Goal: Information Seeking & Learning: Learn about a topic

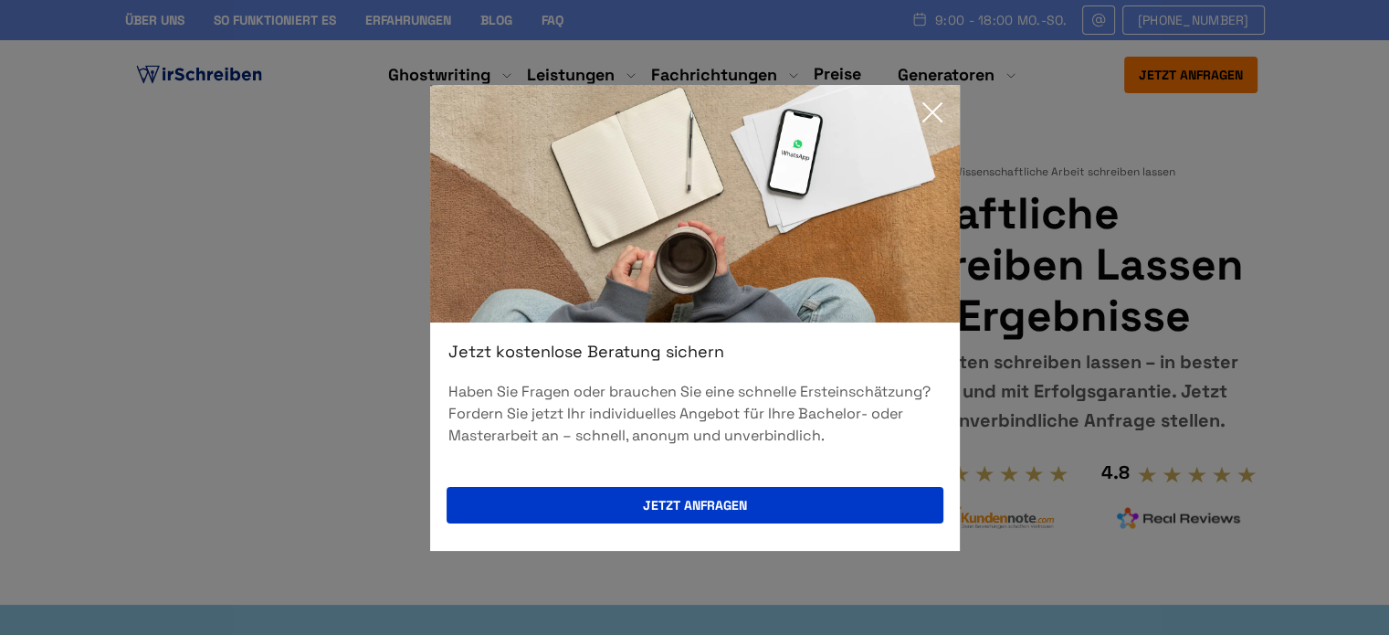
click at [178, 77] on div "Jetzt kostenlose Beratung sichern Haben Sie Fragen oder brauchen Sie eine schne…" at bounding box center [694, 317] width 1389 height 635
click at [179, 78] on div "Jetzt kostenlose Beratung sichern Haben Sie Fragen oder brauchen Sie eine schne…" at bounding box center [694, 317] width 1389 height 635
click at [927, 111] on icon at bounding box center [932, 112] width 37 height 37
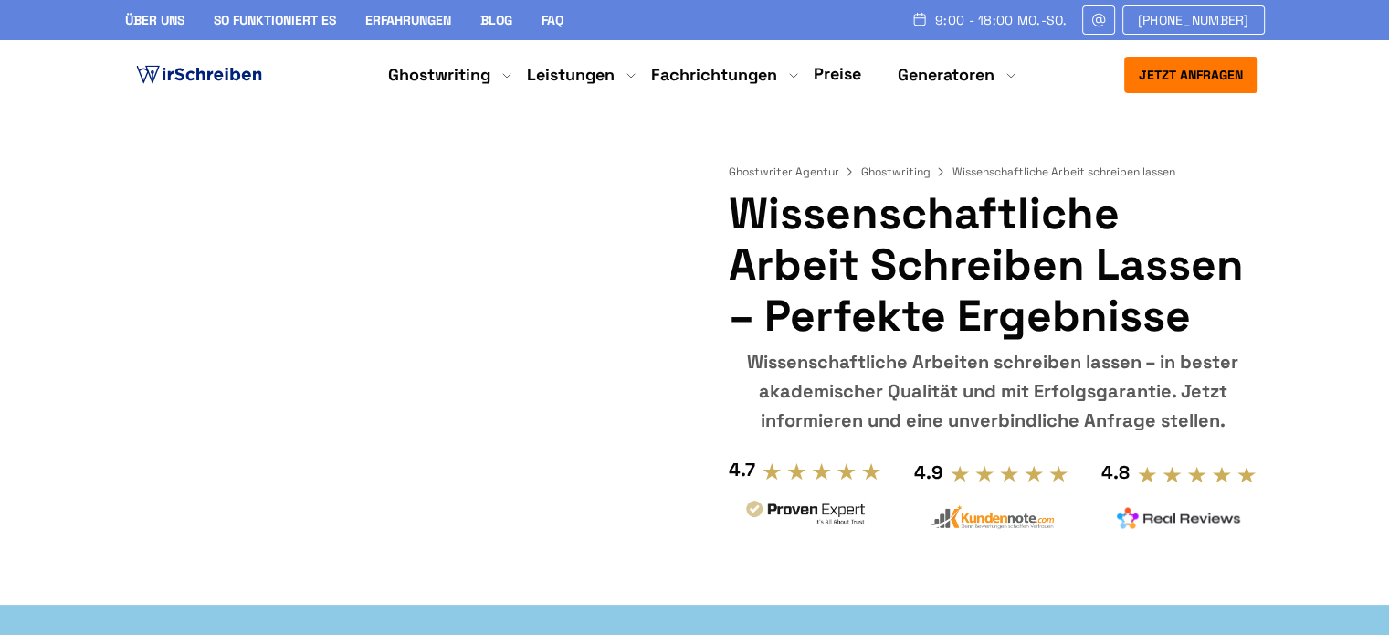
click at [182, 83] on img at bounding box center [198, 74] width 133 height 27
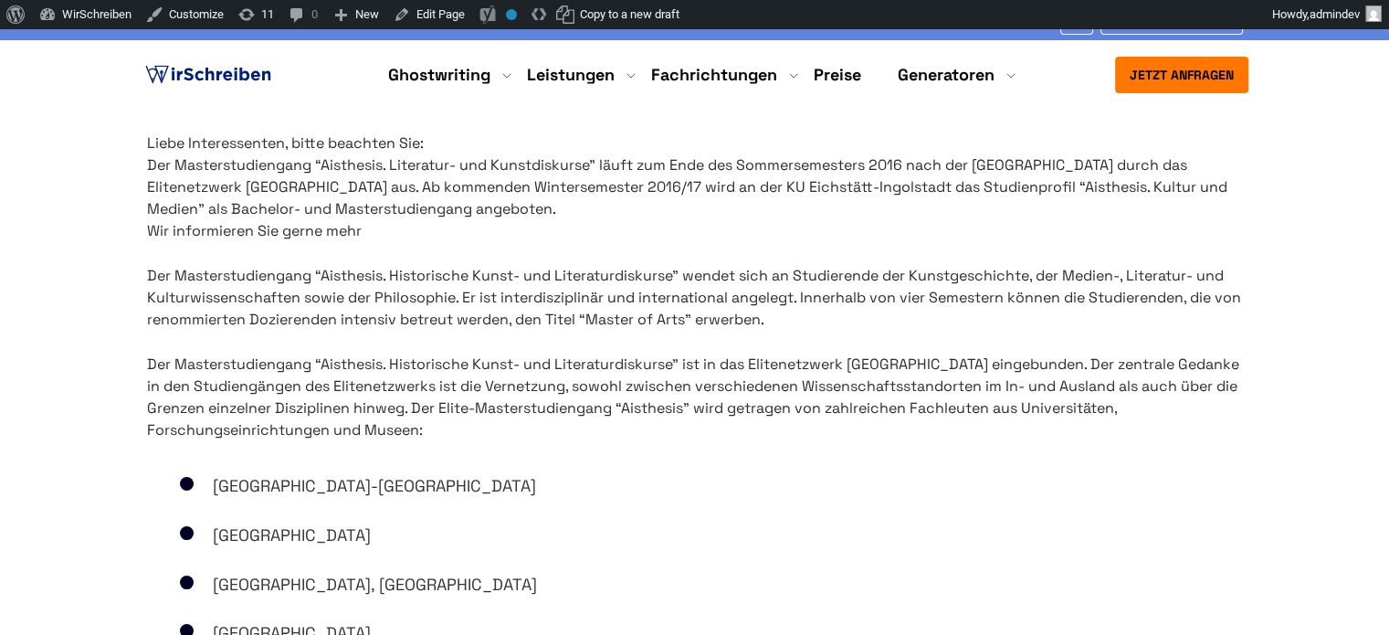
drag, startPoint x: 0, startPoint y: 0, endPoint x: 801, endPoint y: 284, distance: 849.6
click at [803, 284] on p "Der Masterstudiengang “Aisthesis. Historische Kunst- und Literaturdiskurse” wen…" at bounding box center [695, 298] width 1096 height 66
drag, startPoint x: 0, startPoint y: 0, endPoint x: 581, endPoint y: 266, distance: 638.6
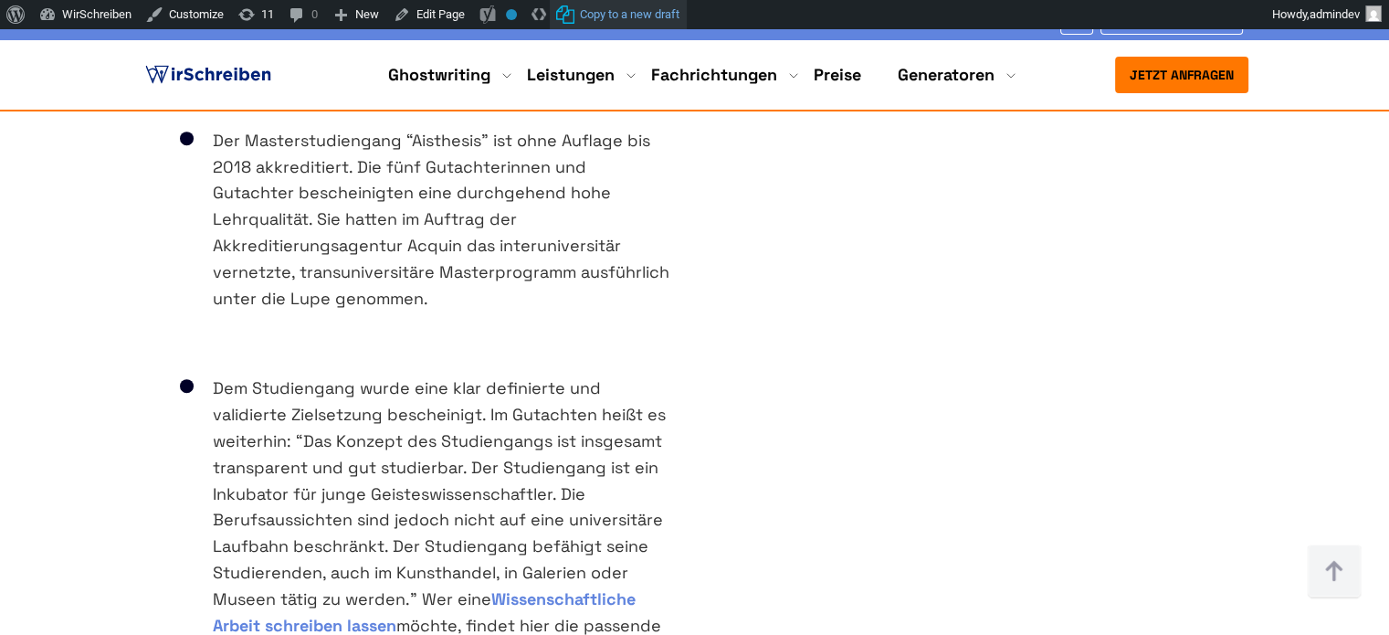
scroll to position [730, 0]
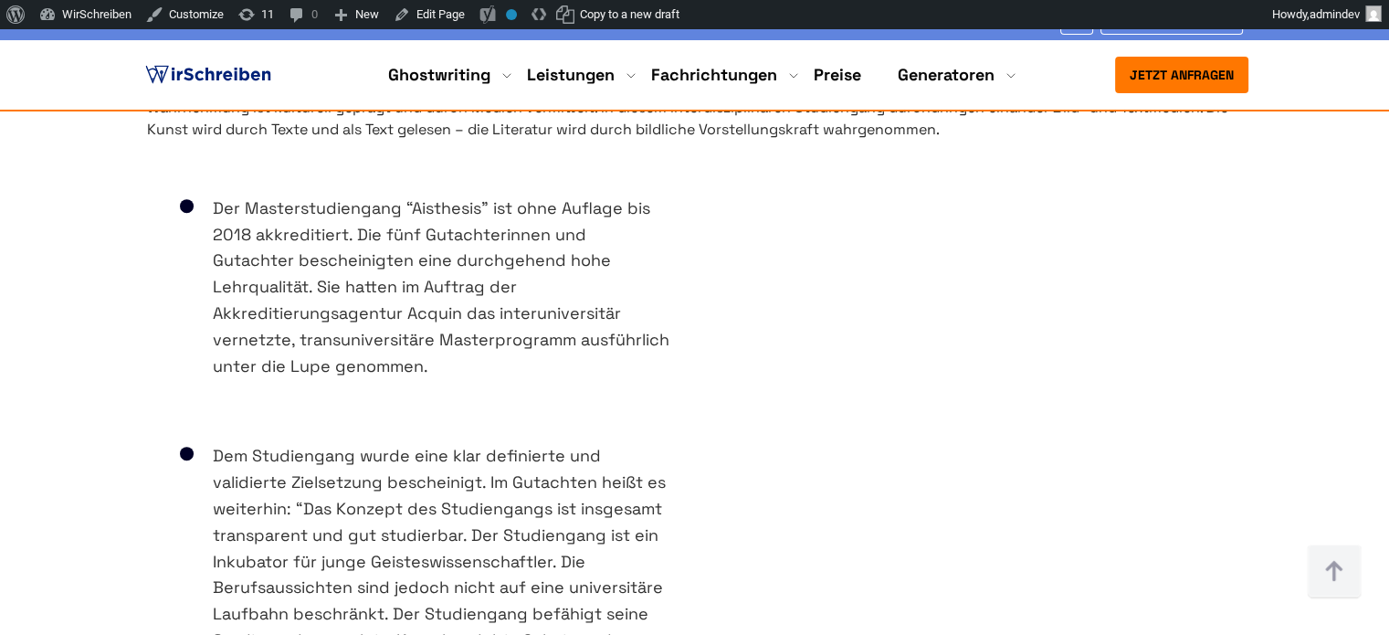
click at [55, 319] on body "Über uns So funktioniert es Erfahrungen Blog FAQ 9:00 - 18:00 Mo.-So. [PHONE_NU…" at bounding box center [694, 564] width 1389 height 2589
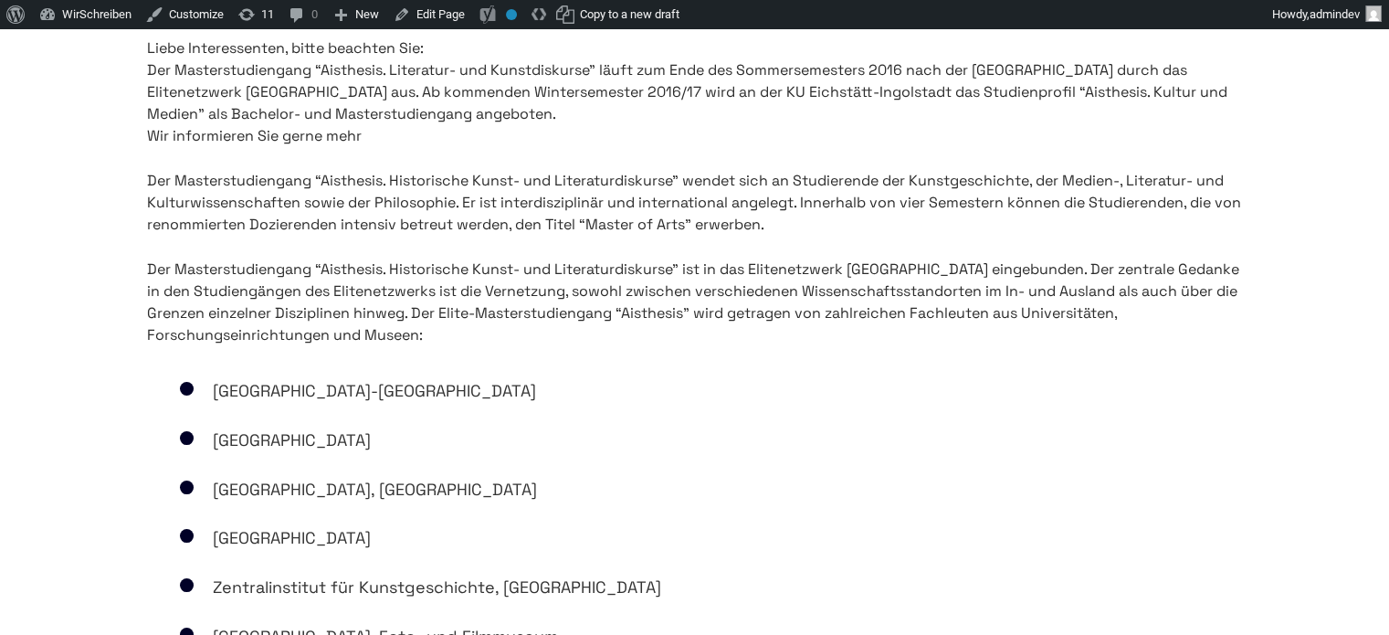
scroll to position [0, 0]
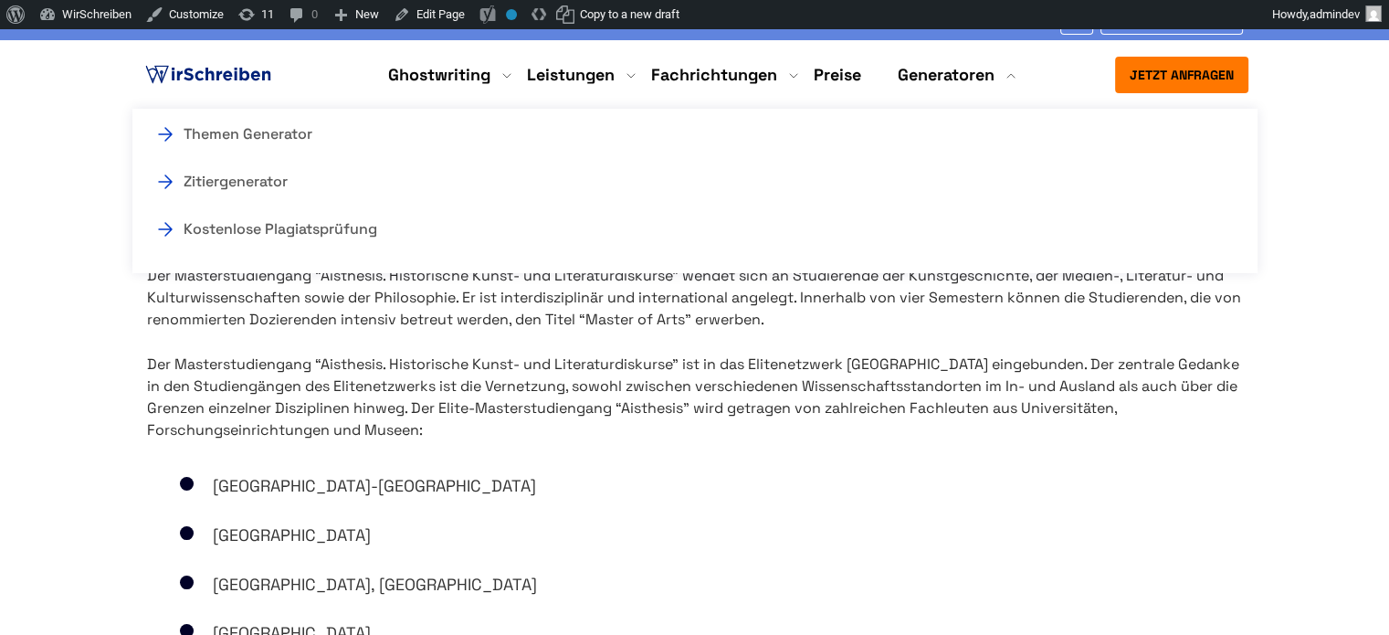
click at [929, 373] on p "Der Masterstudiengang “Aisthesis. Historische Kunst- und Literaturdiskurse” ist…" at bounding box center [695, 397] width 1096 height 88
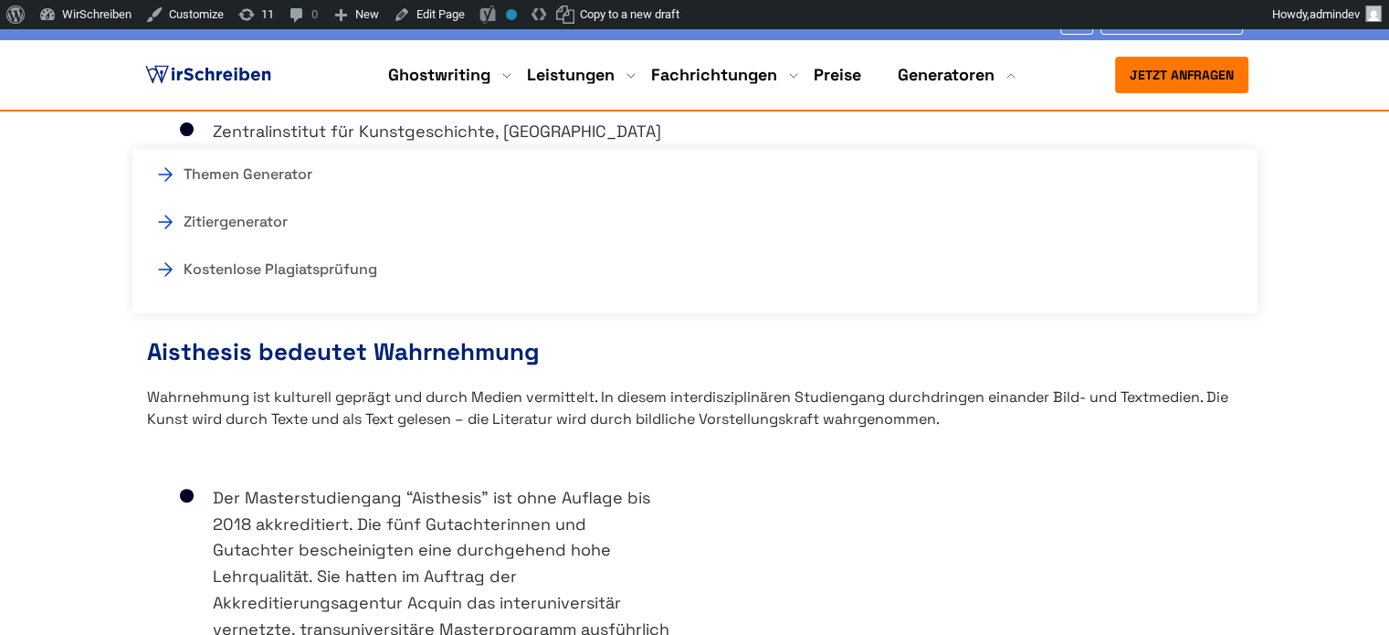
scroll to position [639, 0]
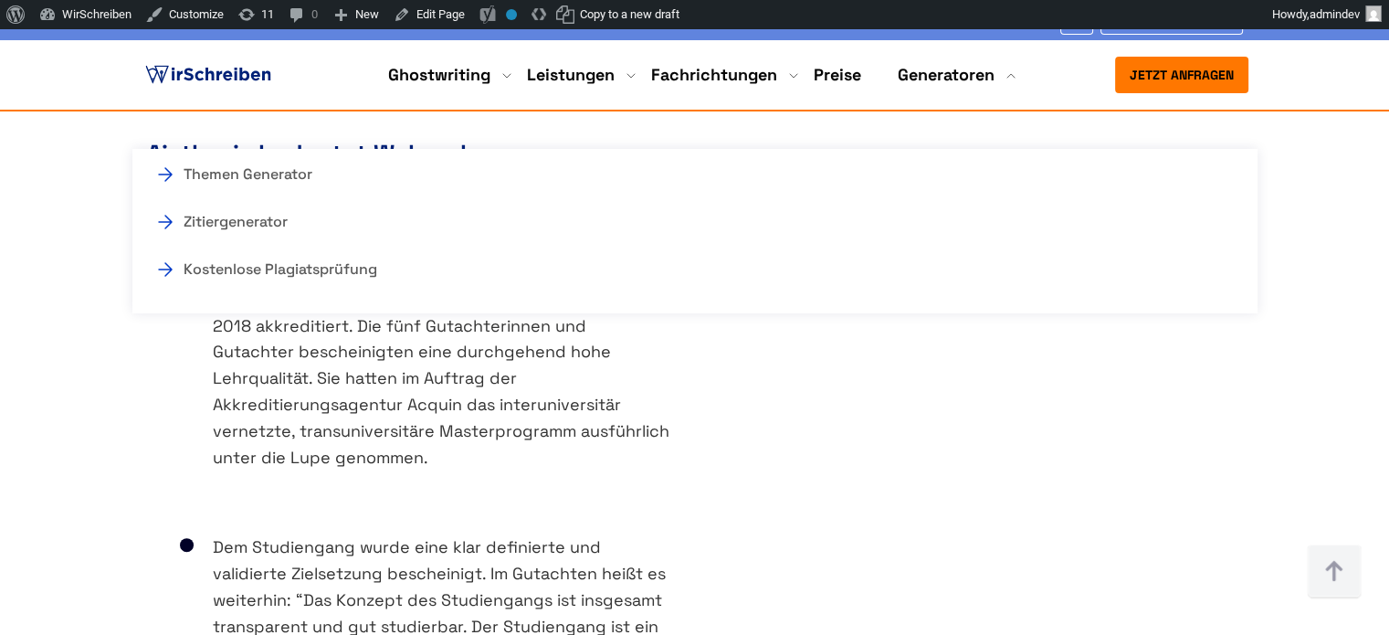
click at [932, 415] on div "Der Masterstudiengang “Aisthesis” ist ohne Auflage bis 2018 akkreditiert. Die f…" at bounding box center [695, 379] width 1132 height 248
click at [1023, 437] on div "Der Masterstudiengang “Aisthesis” ist ohne Auflage bis 2018 akkreditiert. Die f…" at bounding box center [695, 379] width 1132 height 248
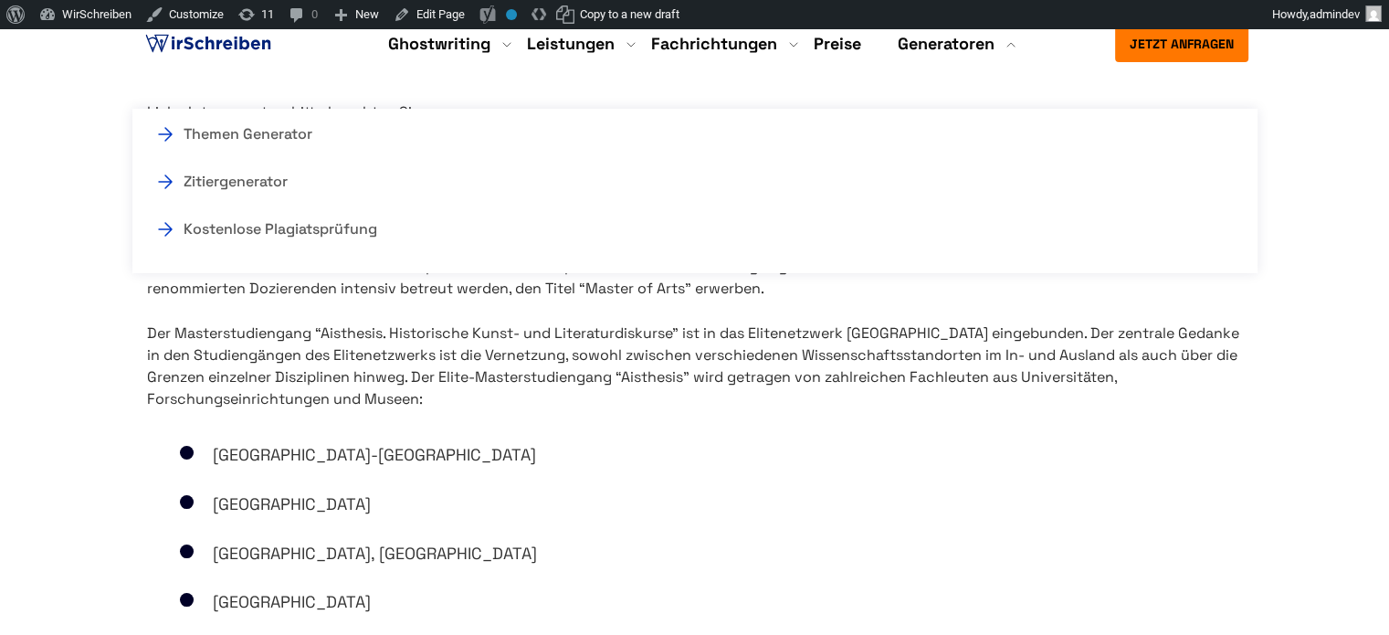
scroll to position [0, 0]
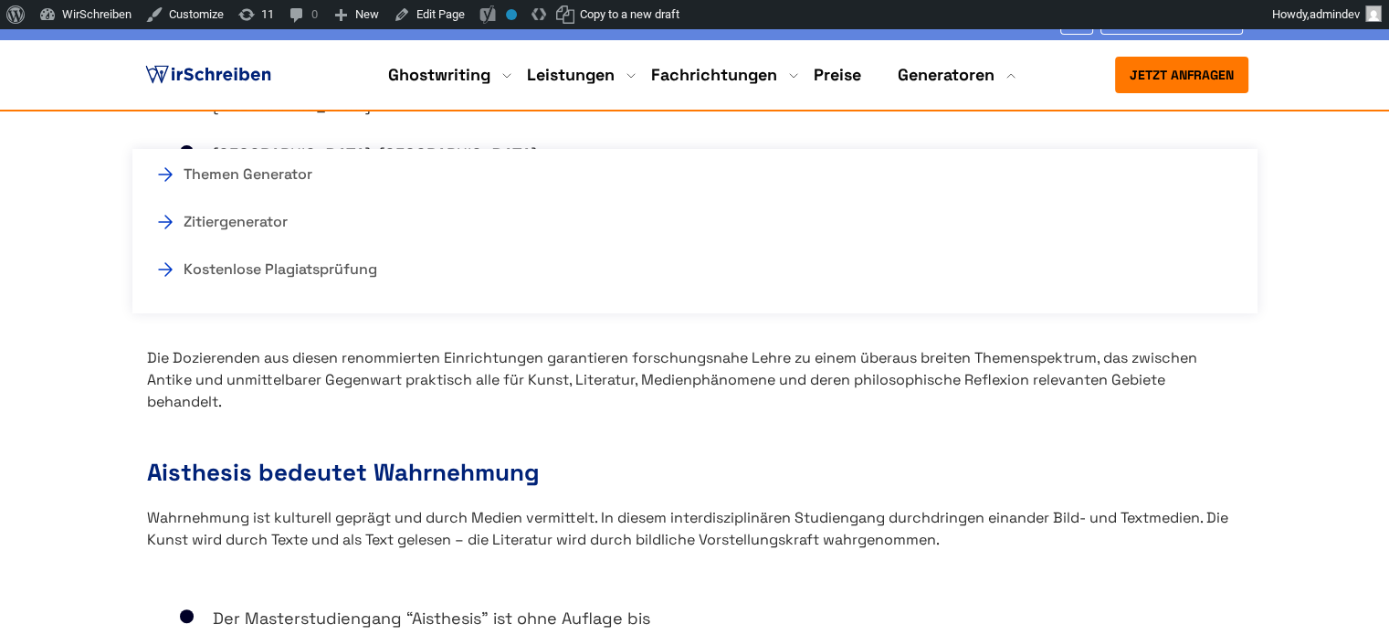
scroll to position [639, 0]
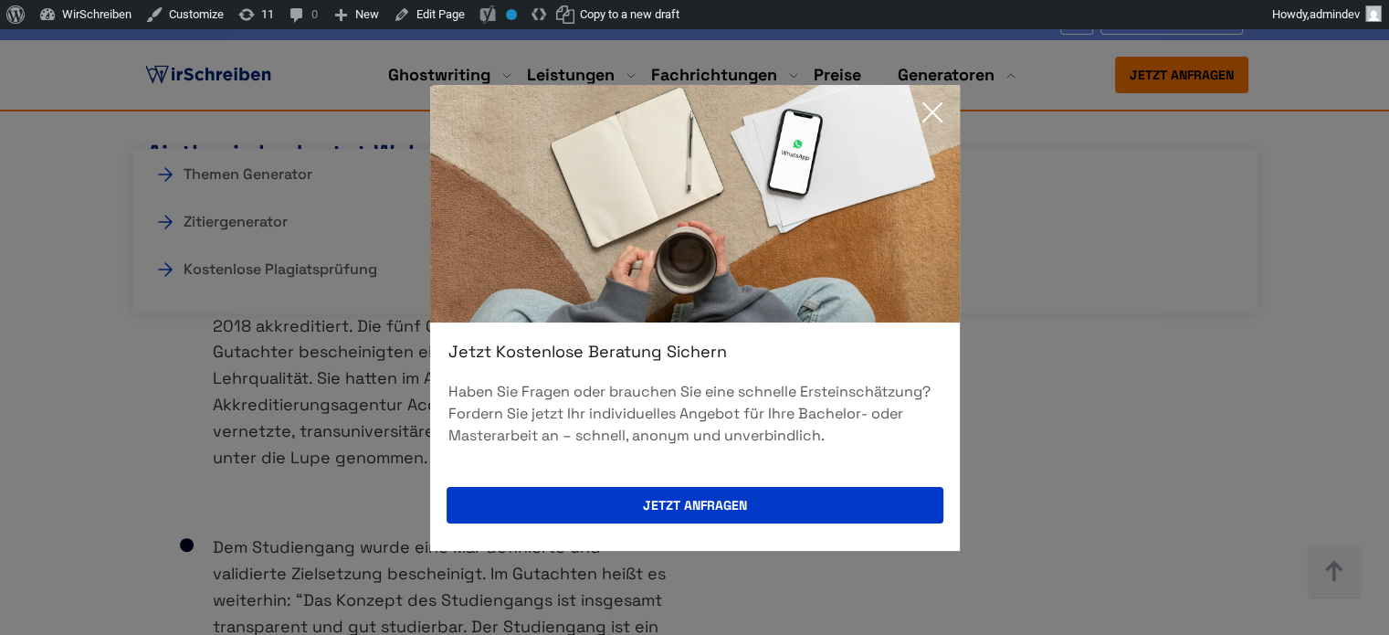
drag, startPoint x: 941, startPoint y: 114, endPoint x: 876, endPoint y: 0, distance: 131.7
click at [940, 112] on icon at bounding box center [932, 112] width 37 height 37
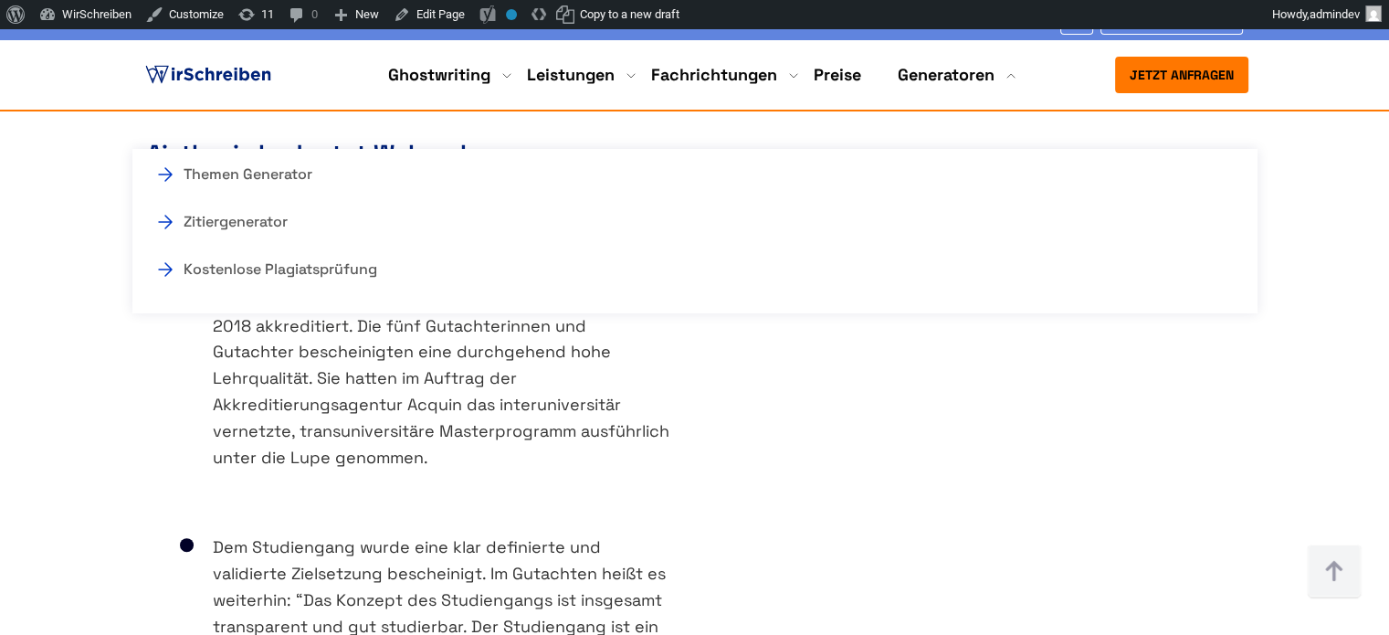
click at [669, 456] on div "Der Masterstudiengang “Aisthesis” ist ohne Auflage bis 2018 akkreditiert. Die f…" at bounding box center [412, 379] width 566 height 248
click at [1147, 357] on div "Der Masterstudiengang “Aisthesis” ist ohne Auflage bis 2018 akkreditiert. Die f…" at bounding box center [695, 379] width 1132 height 248
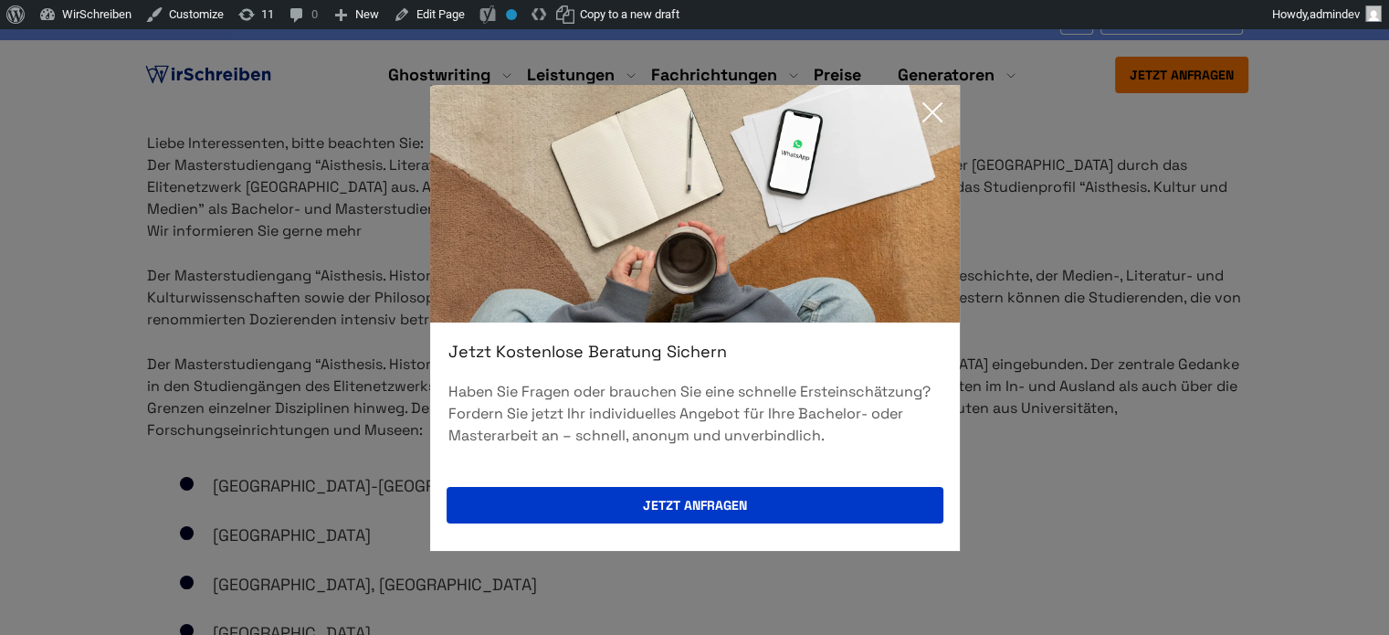
click at [929, 105] on icon at bounding box center [932, 112] width 37 height 37
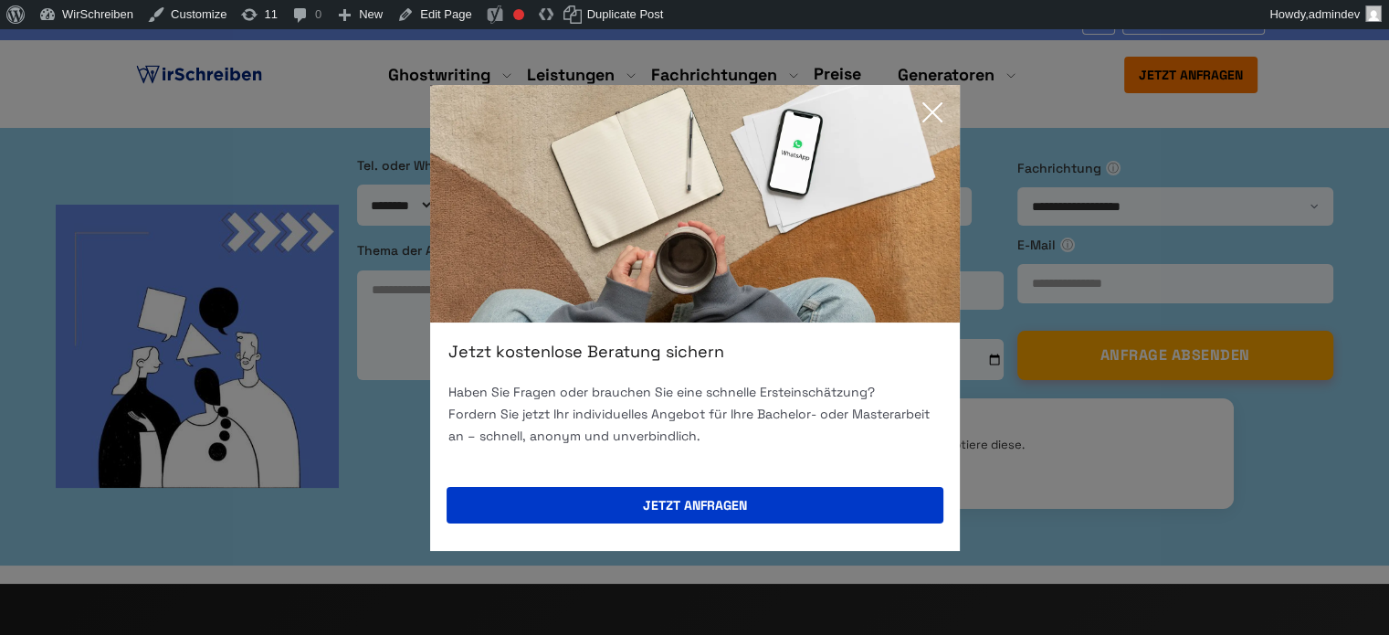
click at [938, 109] on icon at bounding box center [932, 112] width 37 height 37
